Goal: Complete application form

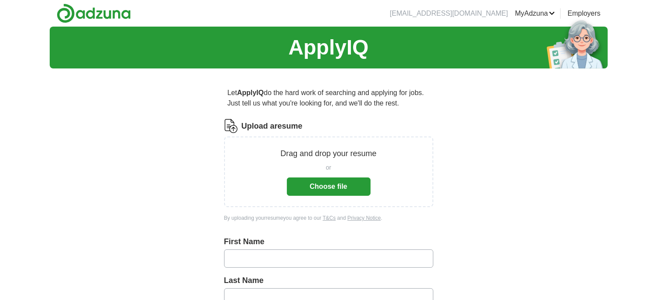
click at [310, 186] on button "Choose file" at bounding box center [329, 186] width 84 height 18
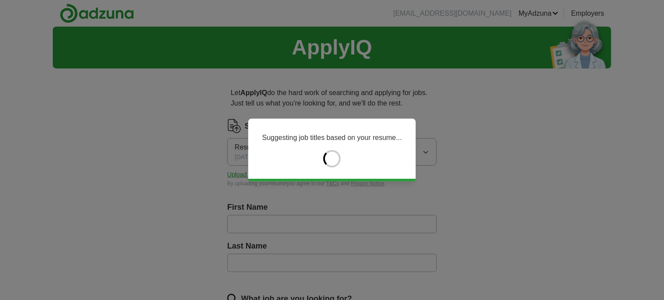
type input "*******"
type input "******"
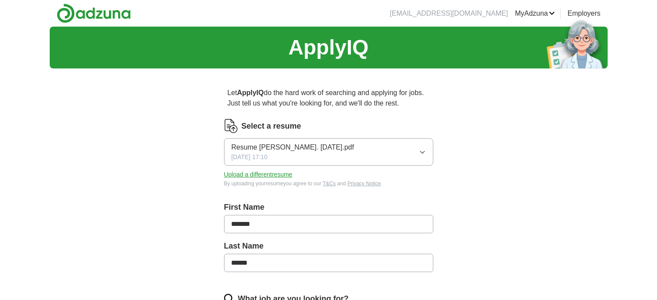
click at [258, 172] on button "Upload a different resume" at bounding box center [258, 174] width 68 height 9
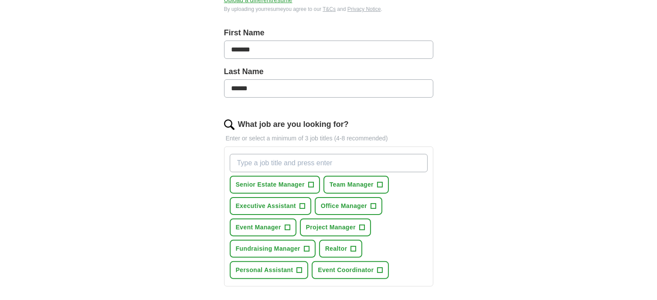
scroll to position [174, 0]
click at [309, 184] on span "+" at bounding box center [310, 184] width 5 height 7
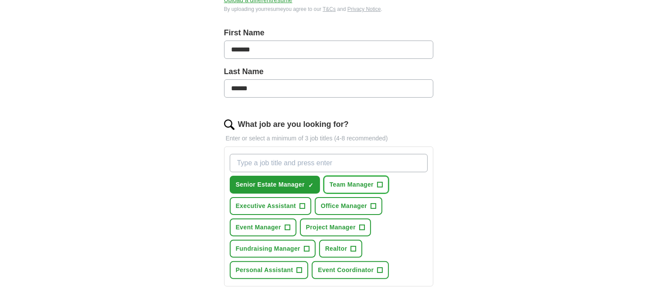
click at [378, 183] on span "+" at bounding box center [379, 184] width 5 height 7
click at [302, 204] on span "+" at bounding box center [302, 206] width 5 height 7
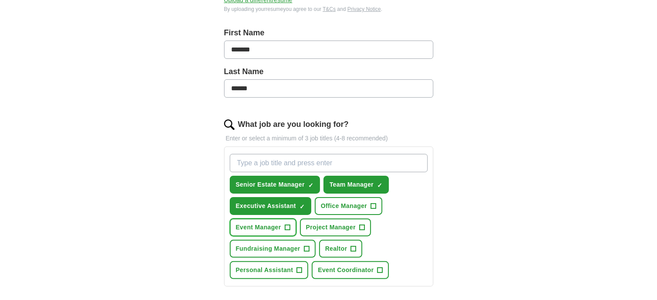
click at [288, 225] on span "+" at bounding box center [287, 227] width 5 height 7
click at [361, 224] on span "+" at bounding box center [361, 227] width 5 height 7
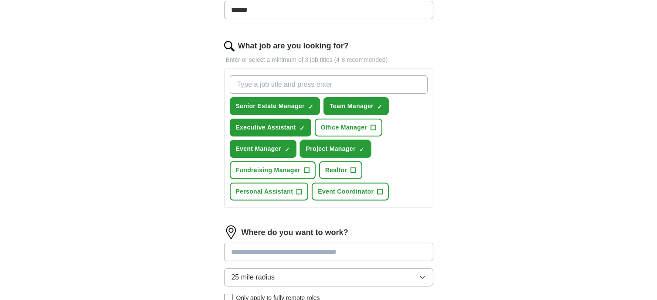
scroll to position [255, 0]
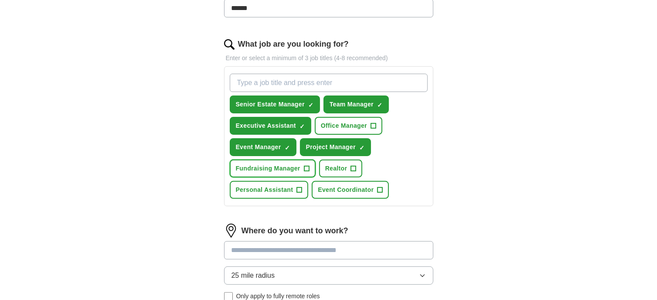
click at [307, 166] on span "+" at bounding box center [306, 168] width 5 height 7
click at [301, 187] on span "+" at bounding box center [299, 190] width 5 height 7
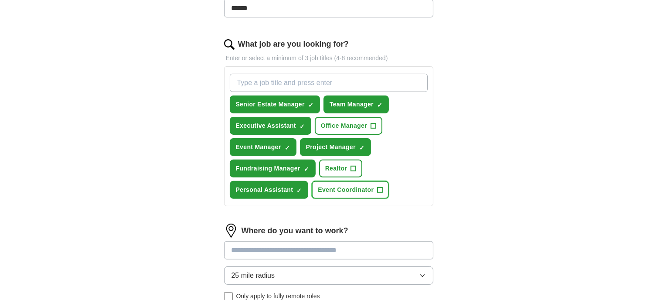
click at [383, 188] on button "Event Coordinator +" at bounding box center [350, 190] width 77 height 18
click at [372, 123] on span "+" at bounding box center [373, 126] width 5 height 7
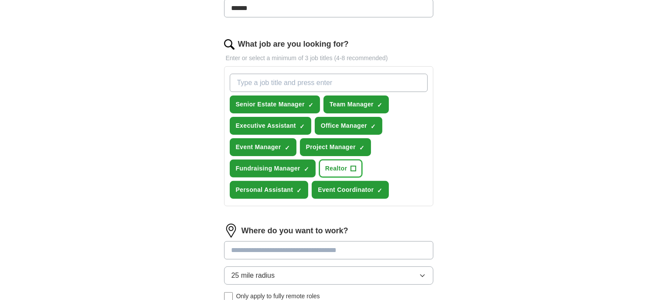
click at [352, 166] on span "+" at bounding box center [353, 168] width 5 height 7
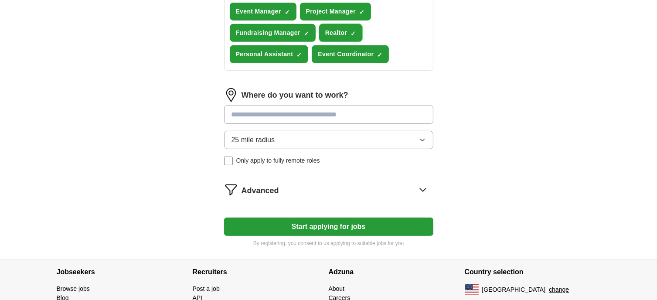
scroll to position [391, 0]
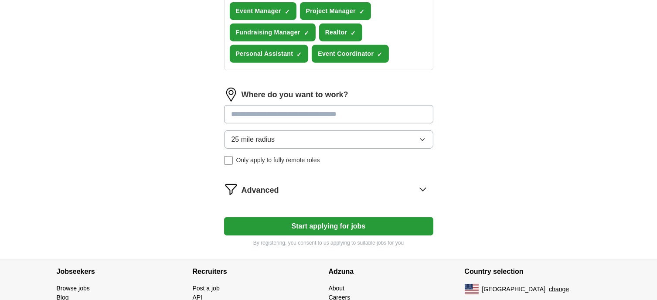
click at [286, 113] on input at bounding box center [328, 114] width 209 height 18
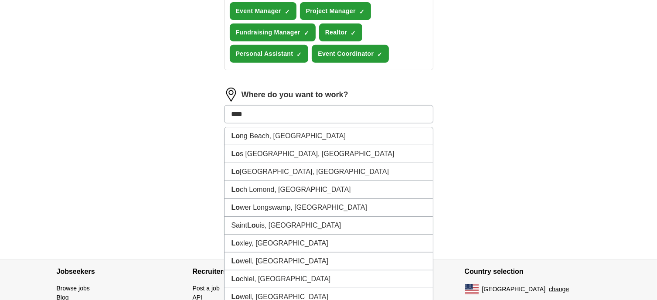
type input "*****"
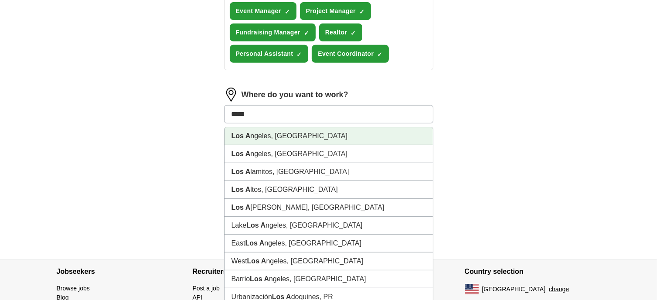
click at [278, 131] on li "Los A ngeles, [GEOGRAPHIC_DATA]" at bounding box center [329, 136] width 208 height 18
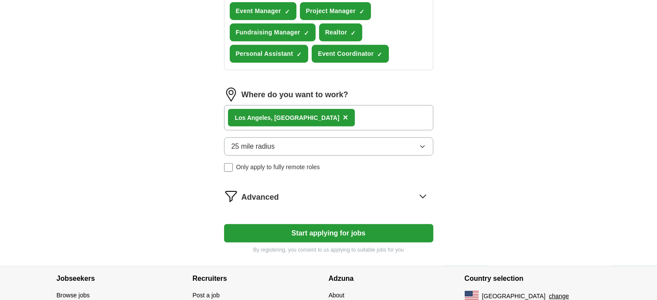
click at [281, 140] on button "25 mile radius" at bounding box center [328, 146] width 209 height 18
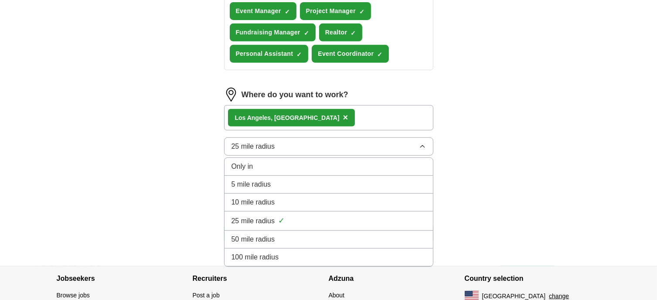
click at [277, 216] on div "25 mile radius ✓" at bounding box center [329, 221] width 194 height 12
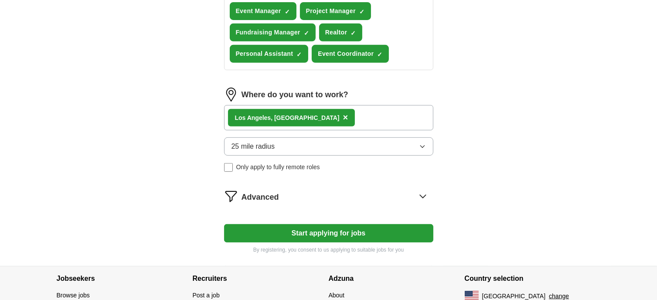
click at [410, 193] on div "Advanced" at bounding box center [338, 196] width 192 height 14
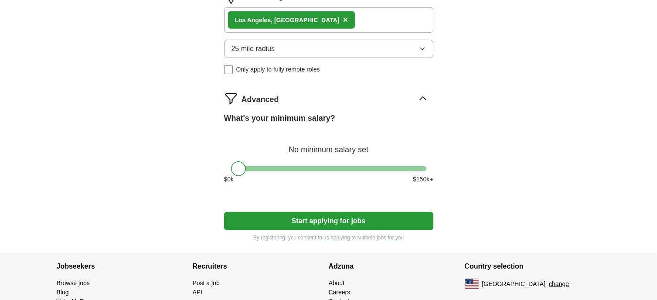
scroll to position [527, 0]
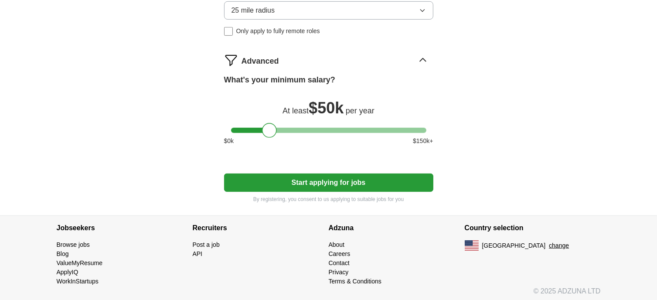
drag, startPoint x: 239, startPoint y: 125, endPoint x: 272, endPoint y: 129, distance: 33.4
click at [272, 129] on div at bounding box center [269, 130] width 15 height 15
click at [335, 178] on button "Start applying for jobs" at bounding box center [328, 183] width 209 height 18
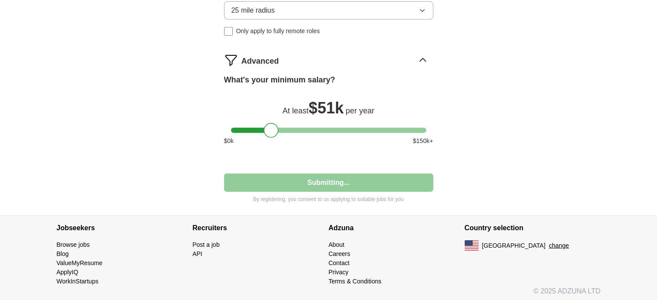
select select "**"
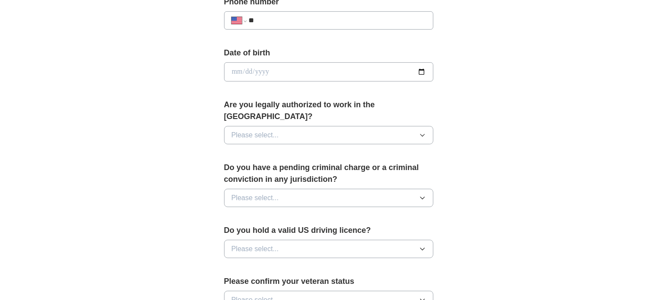
scroll to position [358, 0]
click at [305, 126] on button "Please select..." at bounding box center [328, 135] width 209 height 18
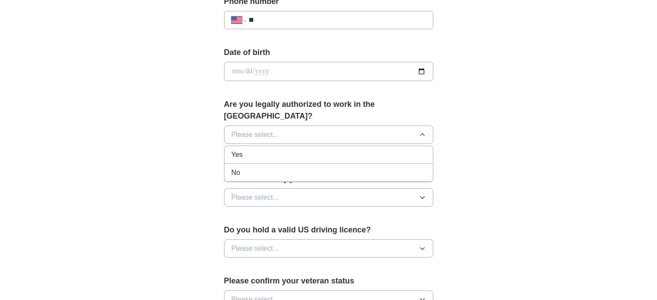
click at [290, 150] on div "Yes" at bounding box center [329, 155] width 194 height 10
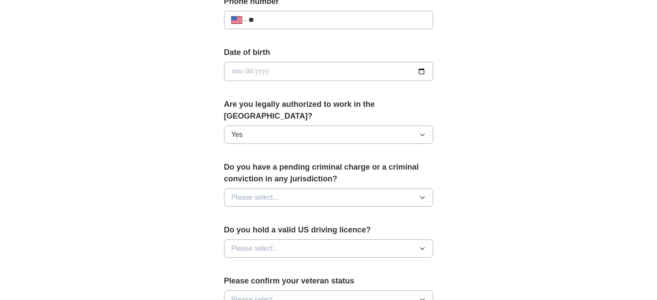
click at [300, 188] on button "Please select..." at bounding box center [328, 197] width 209 height 18
click at [279, 230] on div "No" at bounding box center [329, 235] width 194 height 10
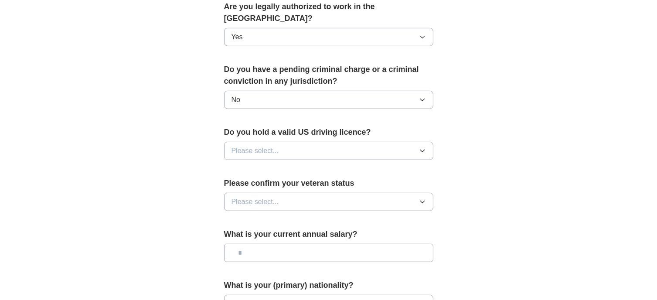
scroll to position [457, 0]
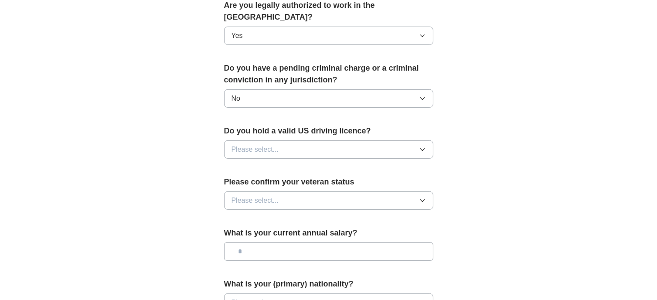
click at [280, 140] on button "Please select..." at bounding box center [328, 149] width 209 height 18
click at [273, 164] on div "Yes" at bounding box center [329, 169] width 194 height 10
click at [278, 195] on span "Please select..." at bounding box center [256, 200] width 48 height 10
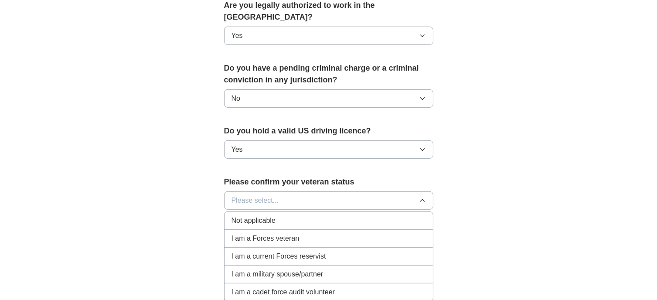
click at [276, 215] on div "Not applicable" at bounding box center [329, 220] width 194 height 10
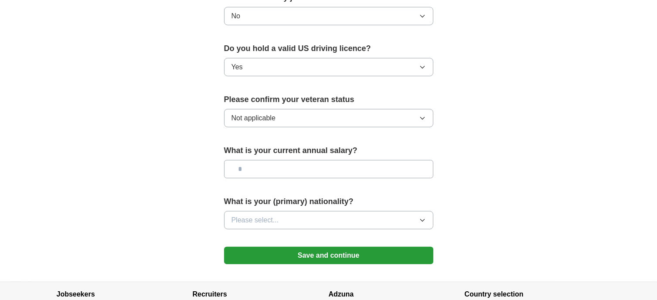
scroll to position [540, 0]
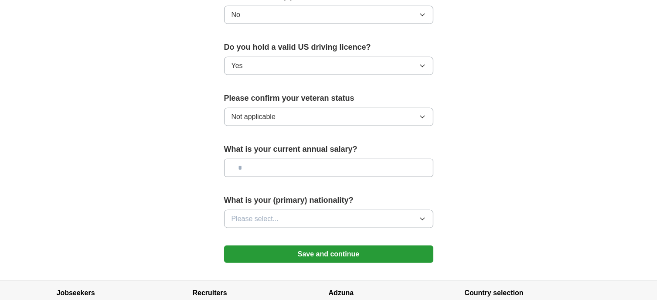
click at [273, 159] on input "text" at bounding box center [328, 168] width 209 height 18
type input "********"
click at [280, 210] on button "Please select..." at bounding box center [328, 219] width 209 height 18
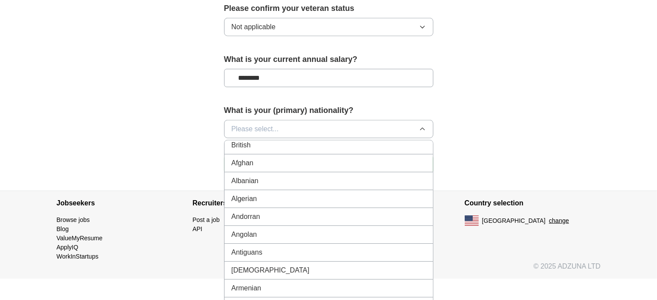
scroll to position [0, 0]
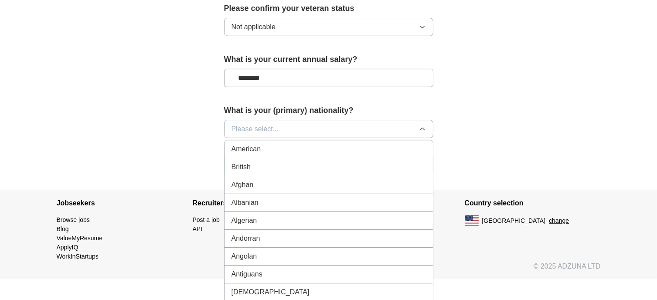
click at [261, 144] on div "American" at bounding box center [329, 149] width 194 height 10
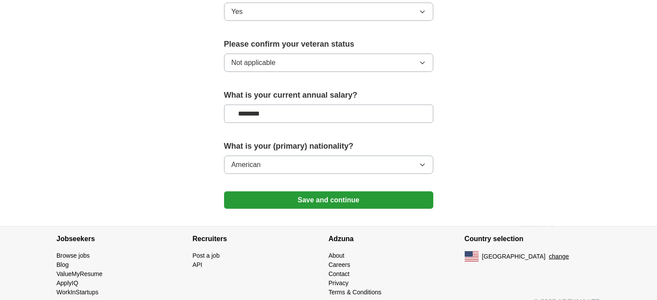
click at [310, 191] on button "Save and continue" at bounding box center [328, 199] width 209 height 17
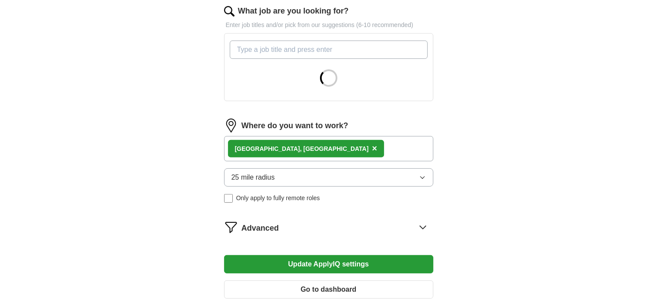
scroll to position [389, 0]
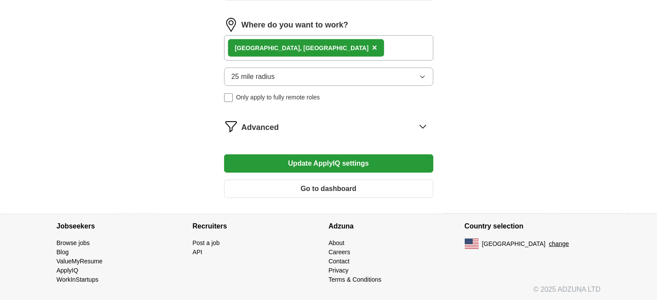
click at [421, 120] on icon at bounding box center [423, 126] width 14 height 14
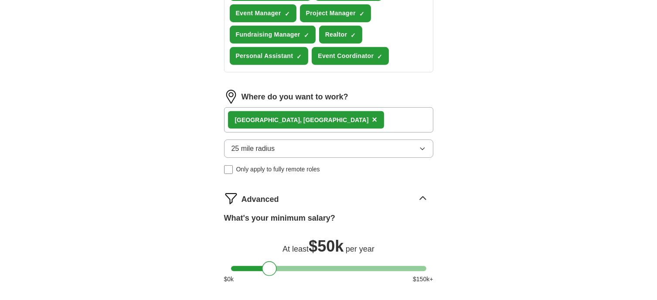
click at [272, 270] on div at bounding box center [269, 268] width 15 height 15
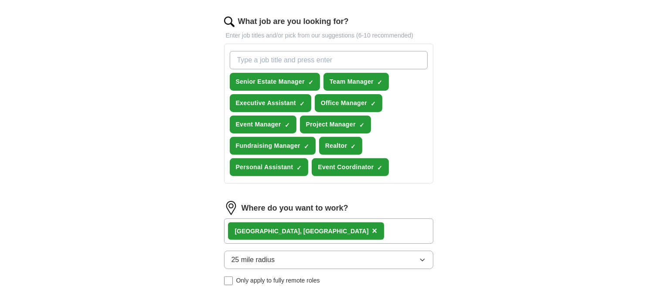
scroll to position [276, 0]
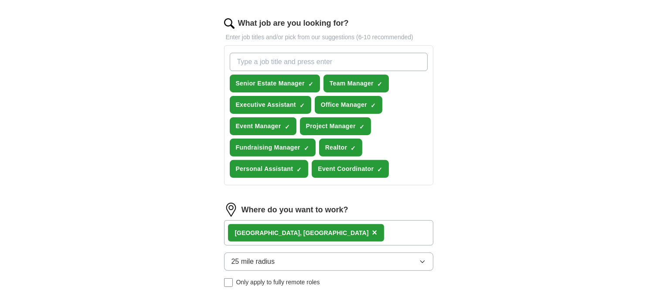
click at [297, 59] on input "What job are you looking for?" at bounding box center [329, 62] width 198 height 18
type input "loan officer assistant"
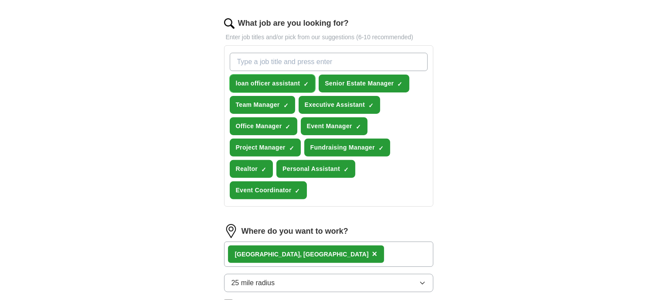
click at [0, 0] on span "×" at bounding box center [0, 0] width 0 height 0
click at [245, 79] on span "loan officer assistant" at bounding box center [268, 83] width 65 height 9
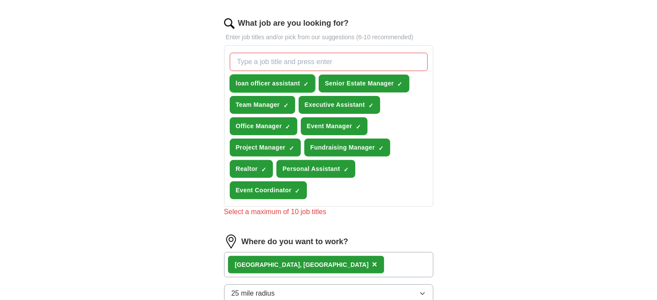
click at [0, 0] on span "×" at bounding box center [0, 0] width 0 height 0
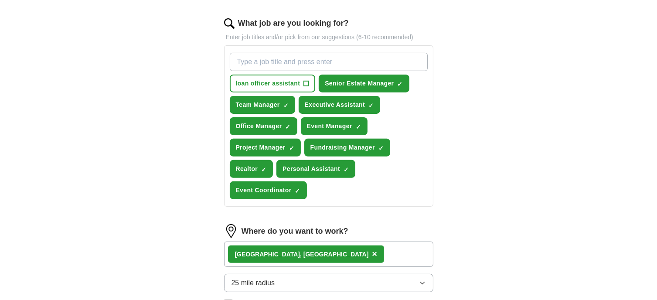
click at [242, 61] on input "What job are you looking for?" at bounding box center [329, 62] width 198 height 18
type input "Transaction Coordinator"
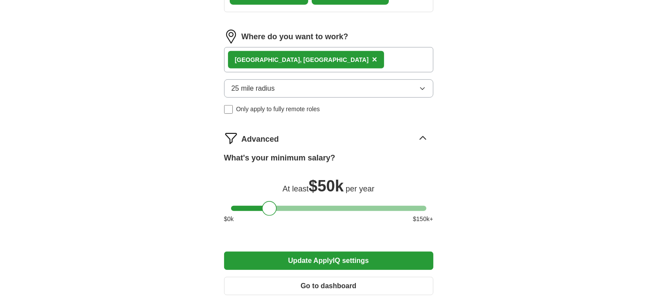
scroll to position [565, 0]
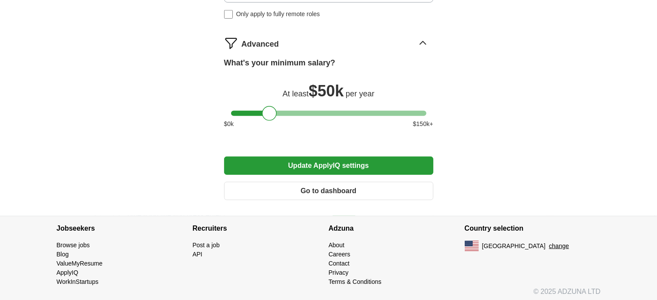
click at [313, 158] on button "Update ApplyIQ settings" at bounding box center [328, 166] width 209 height 18
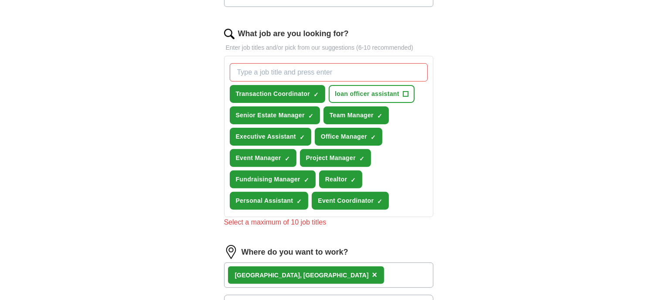
scroll to position [265, 0]
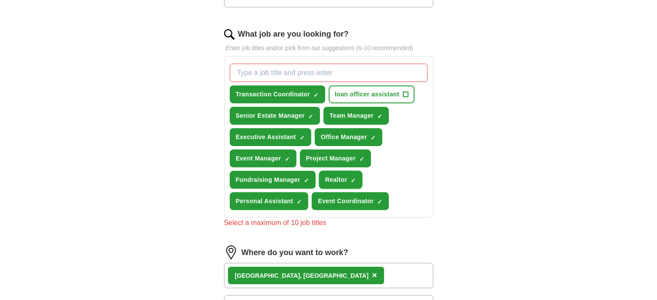
click at [0, 0] on span "×" at bounding box center [0, 0] width 0 height 0
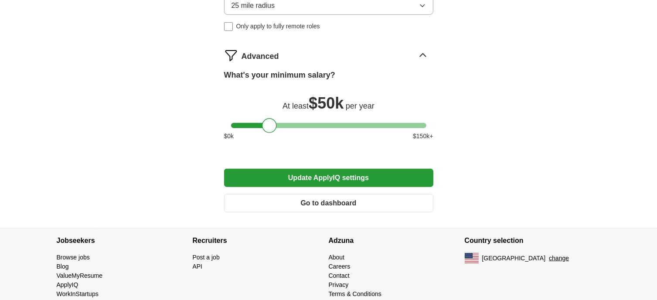
scroll to position [565, 0]
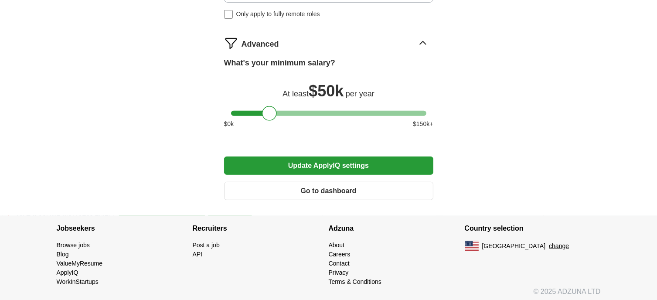
click at [323, 158] on button "Update ApplyIQ settings" at bounding box center [328, 166] width 209 height 18
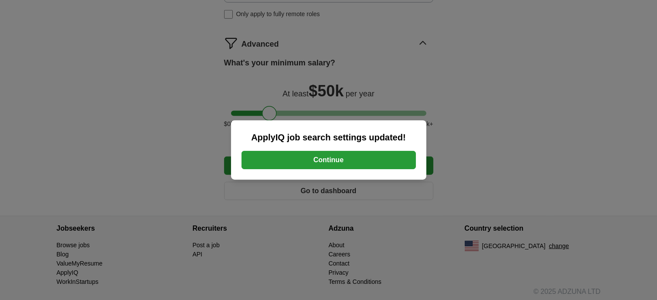
click at [323, 158] on button "Continue" at bounding box center [329, 160] width 174 height 18
